Goal: Transaction & Acquisition: Purchase product/service

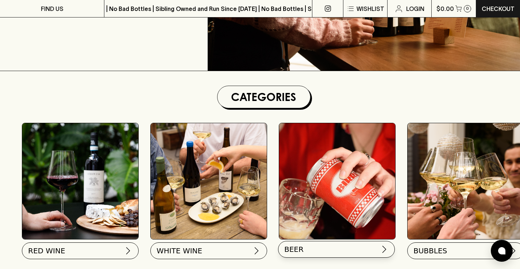
scroll to position [187, 0]
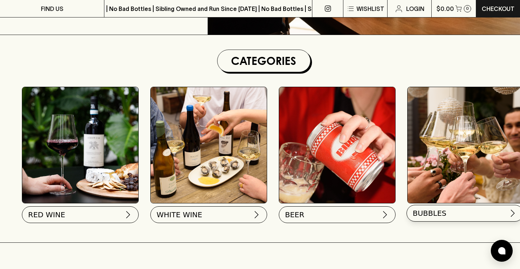
click at [436, 214] on span "BUBBLES" at bounding box center [430, 213] width 34 height 10
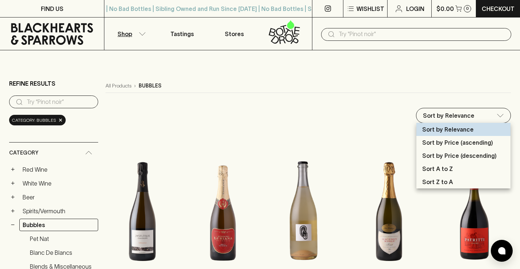
click at [436, 144] on p "Sort by Price (ascending)" at bounding box center [457, 142] width 71 height 9
type input "price:asc"
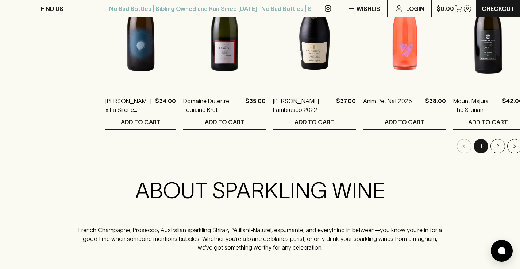
scroll to position [770, 0]
click at [490, 147] on button "2" at bounding box center [497, 146] width 15 height 15
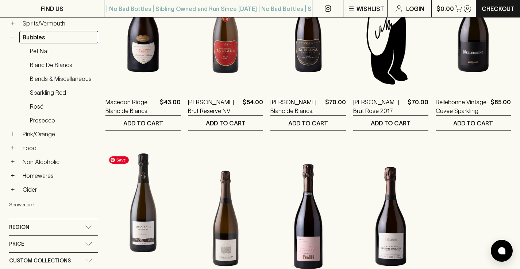
scroll to position [116, 0]
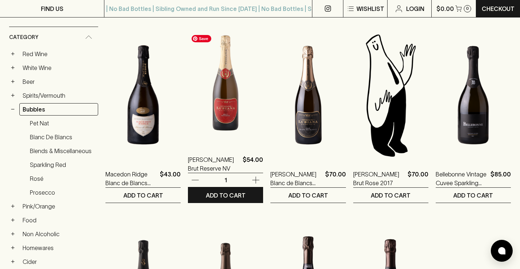
click at [243, 82] on img at bounding box center [225, 81] width 75 height 128
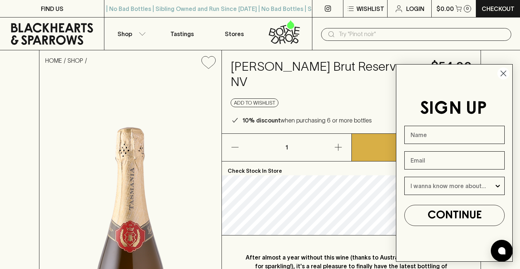
click at [500, 74] on circle "Close dialog" at bounding box center [503, 73] width 12 height 12
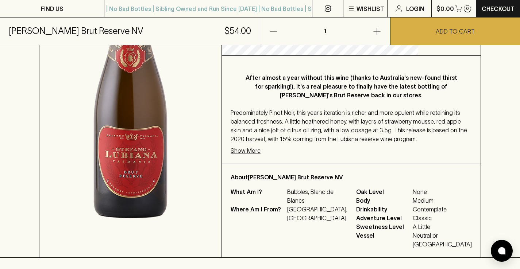
scroll to position [181, 0]
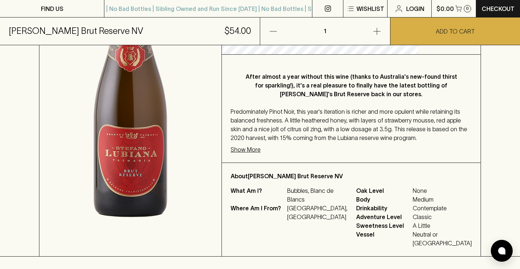
click at [260, 154] on p "Show More" at bounding box center [246, 149] width 30 height 9
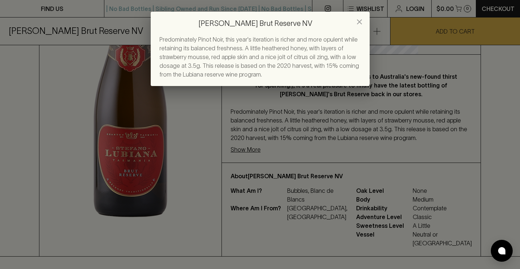
click at [360, 22] on icon "close" at bounding box center [359, 21] width 5 height 5
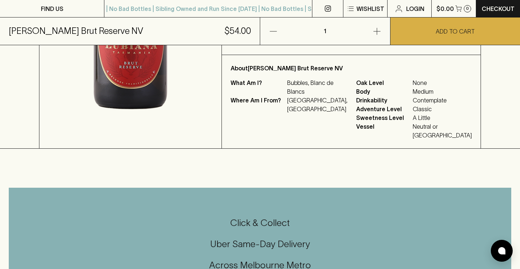
scroll to position [318, 0]
